Goal: Information Seeking & Learning: Learn about a topic

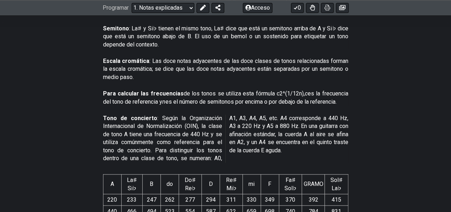
scroll to position [358, 0]
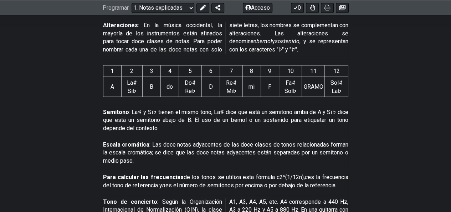
click at [409, 105] on section "Semitono : La♯ y Si♭ tienen el mismo tono, La♯ dice que está un semitono arriba…" at bounding box center [225, 121] width 451 height 32
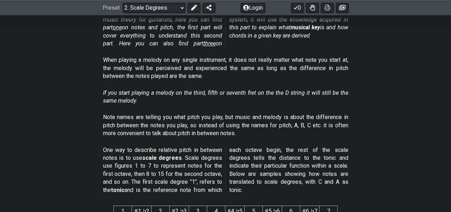
scroll to position [178, 0]
